Goal: Obtain resource: Download file/media

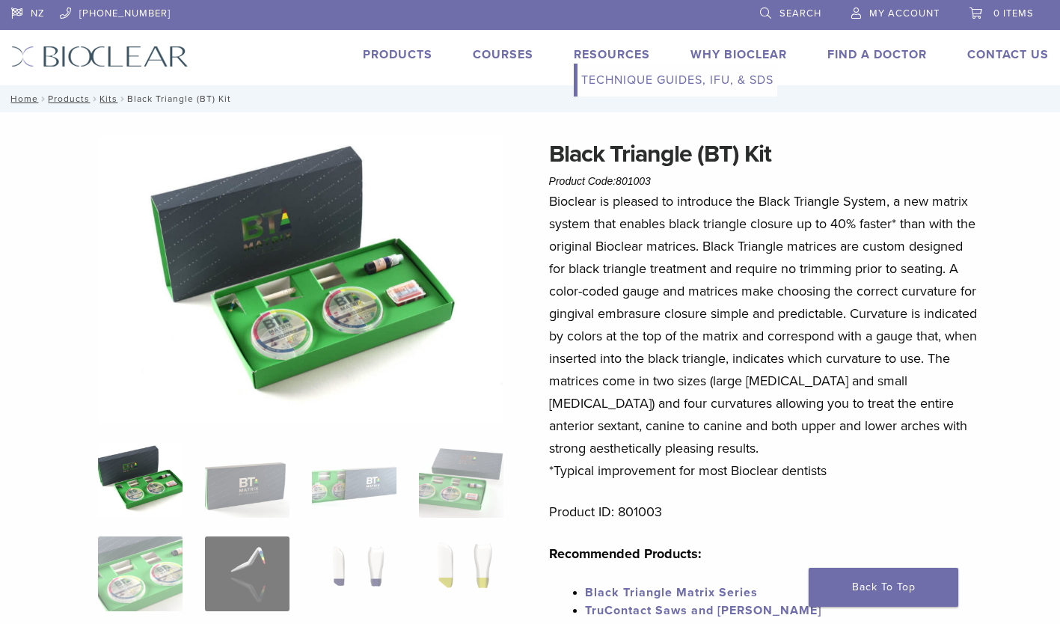
click at [630, 76] on link "Technique Guides, IFU, & SDS" at bounding box center [677, 80] width 200 height 33
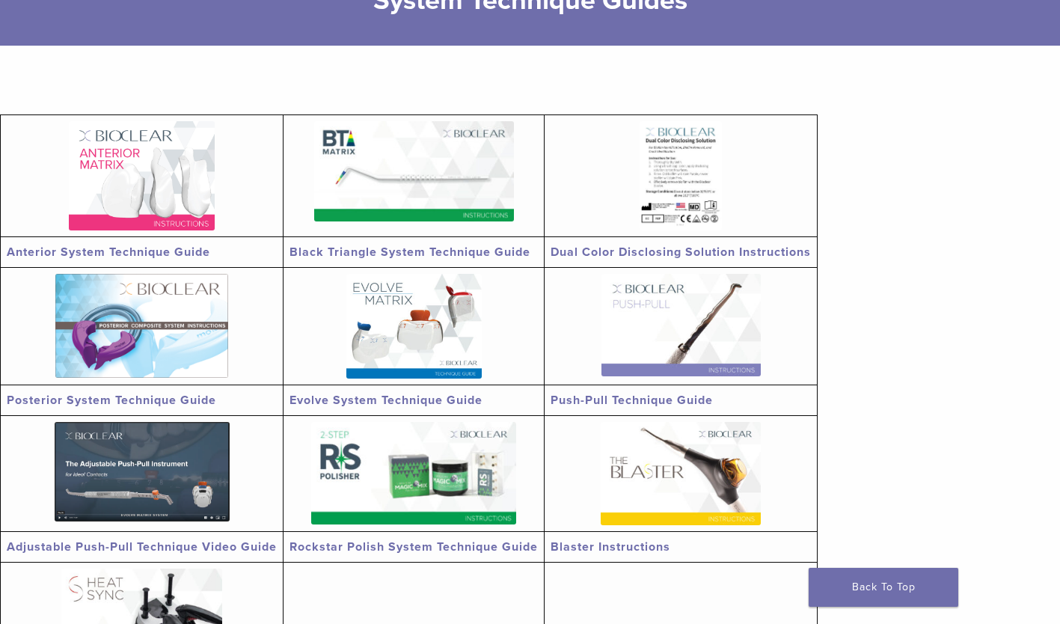
scroll to position [226, 0]
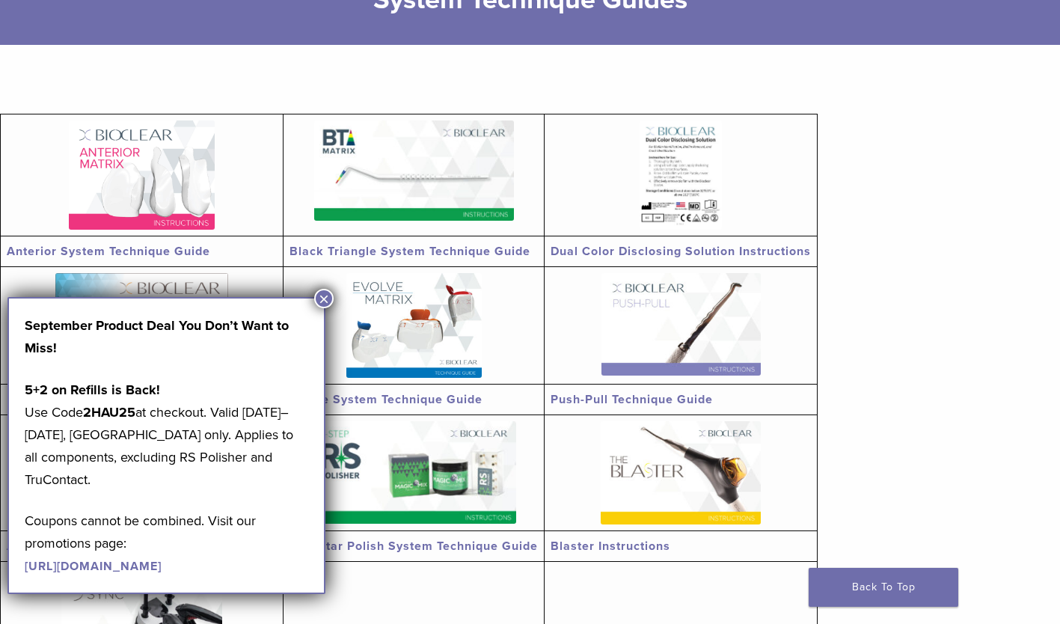
click at [418, 166] on img at bounding box center [414, 170] width 200 height 100
click at [323, 297] on button "×" at bounding box center [323, 298] width 19 height 19
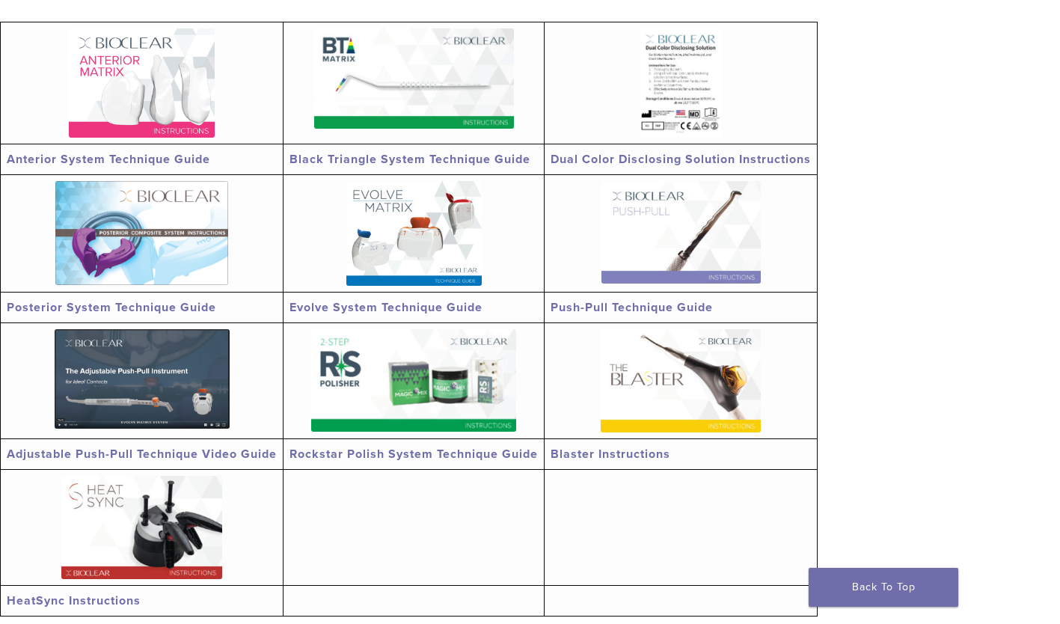
scroll to position [317, 0]
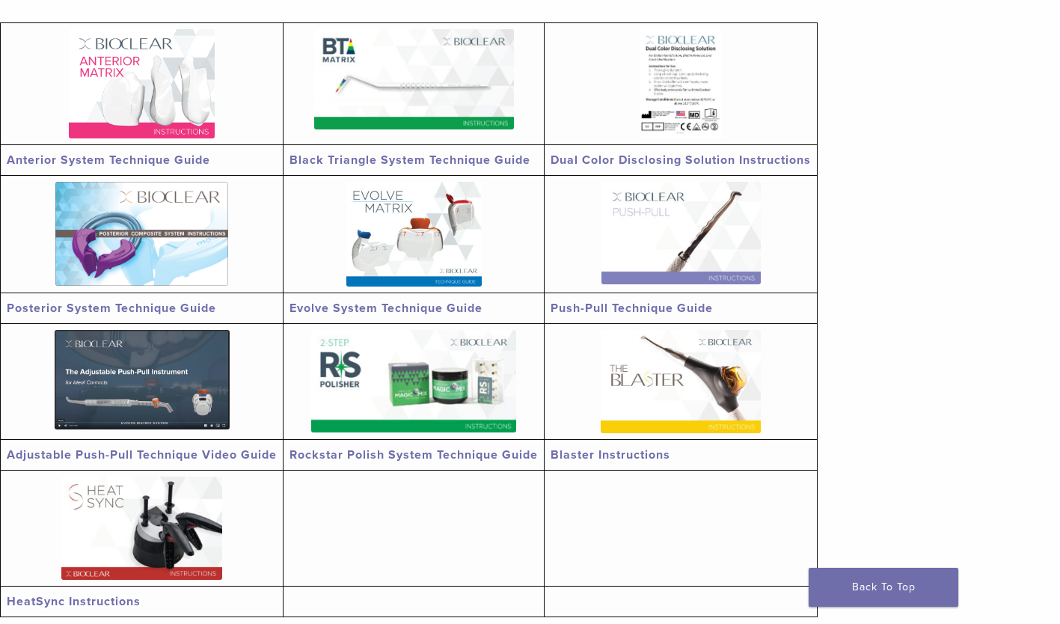
click at [153, 399] on img at bounding box center [142, 379] width 175 height 99
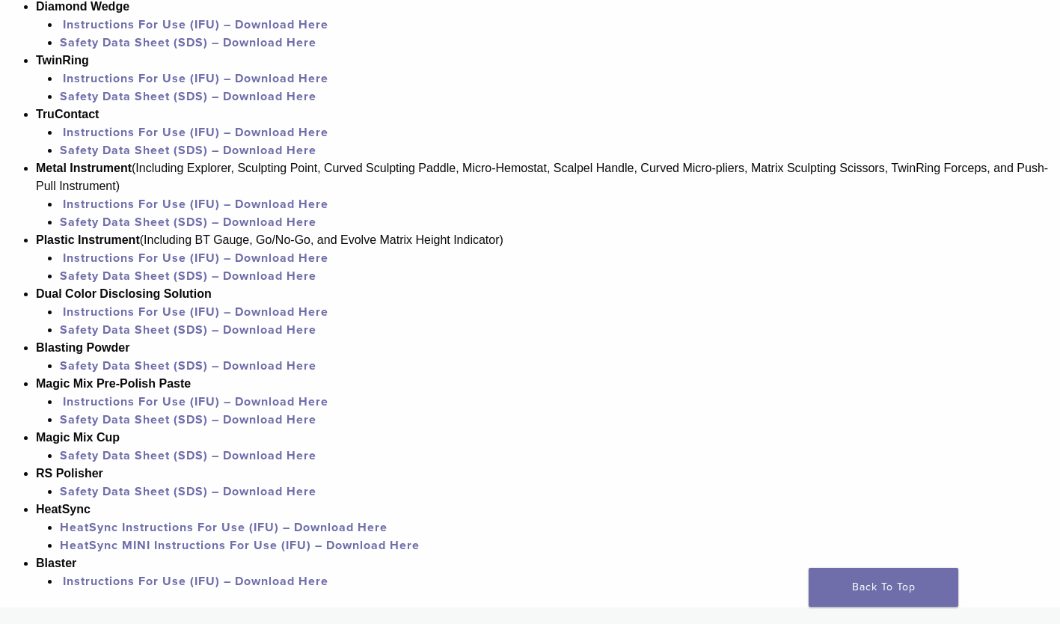
scroll to position [1555, 0]
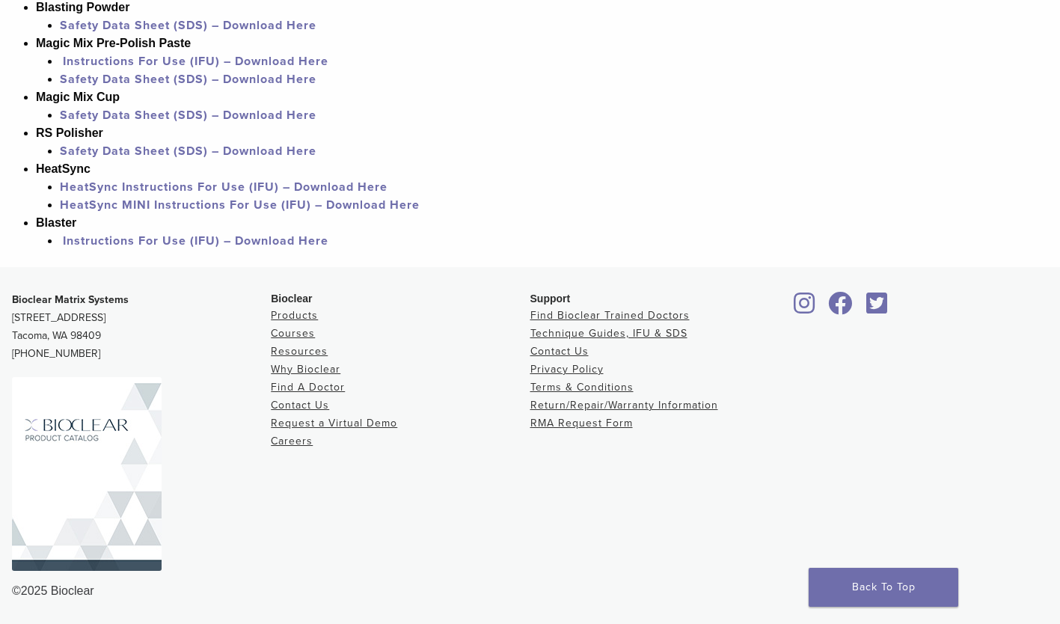
click at [105, 500] on img at bounding box center [87, 474] width 150 height 194
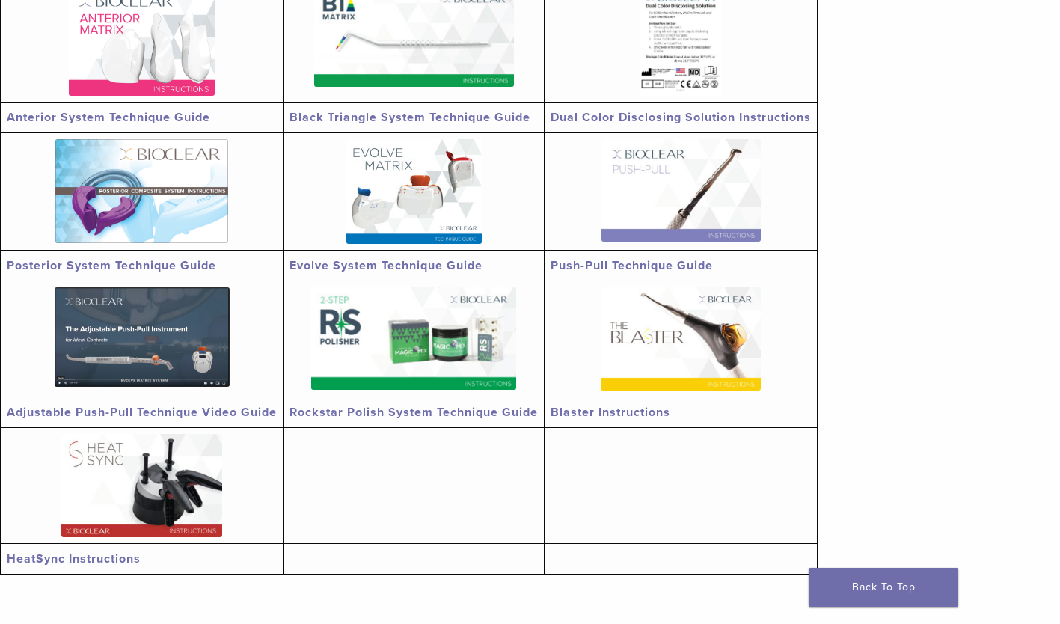
scroll to position [0, 0]
